Goal: Check status

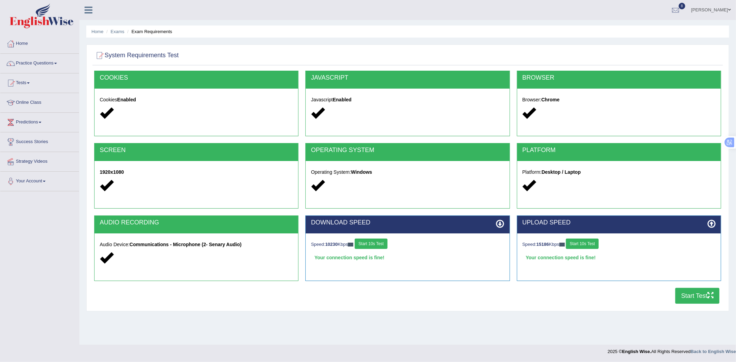
click at [30, 101] on link "Online Class" at bounding box center [39, 101] width 79 height 17
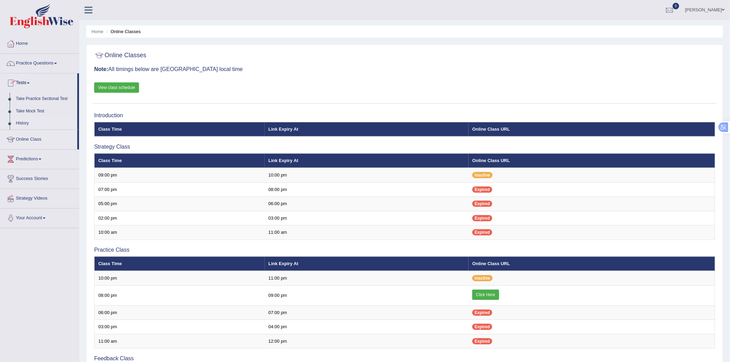
click at [21, 123] on link "History" at bounding box center [45, 123] width 64 height 12
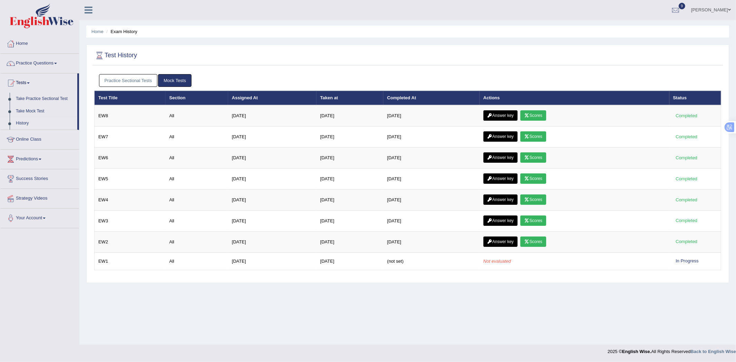
click at [170, 81] on link "Mock Tests" at bounding box center [174, 80] width 33 height 13
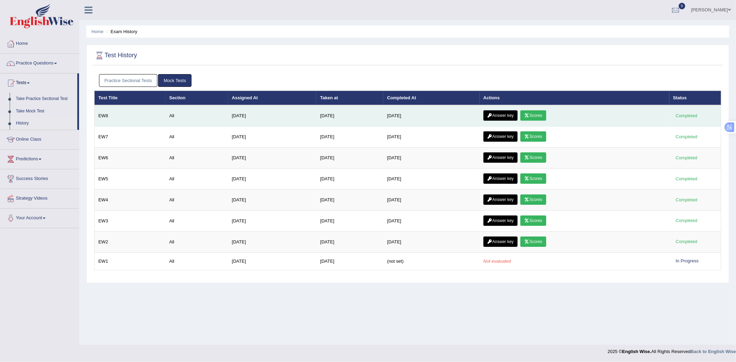
click at [542, 116] on link "Scores" at bounding box center [533, 115] width 26 height 10
